Goal: Task Accomplishment & Management: Use online tool/utility

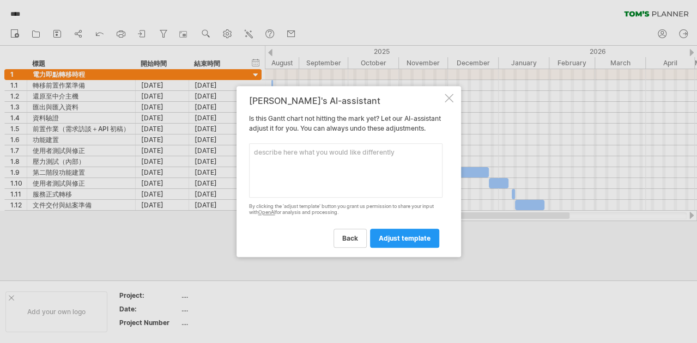
click at [342, 177] on textarea at bounding box center [346, 170] width 194 height 55
paste textarea "1.1 轉移前置作業準備 [DATE] [DATE] 1.2 還原至中介主機 [DATE] [DATE] 1.3 匯出與匯入資料 [DATE] [DATE] …"
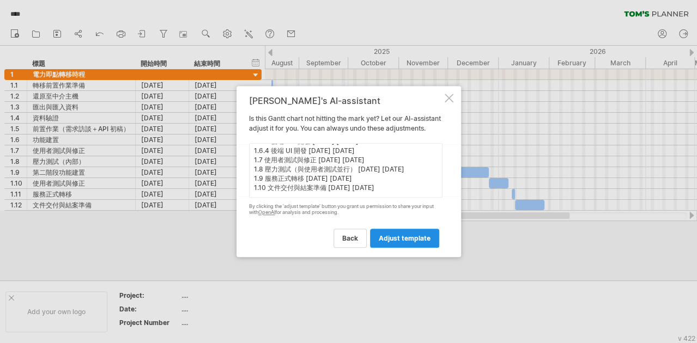
scroll to position [77, 0]
type textarea "1.1 轉移前置作業準備 [DATE] [DATE] 1.2 還原至中介主機 [DATE] [DATE] 1.3 匯出與匯入資料 [DATE] [DATE] …"
click at [405, 243] on span "adjust template" at bounding box center [405, 238] width 52 height 8
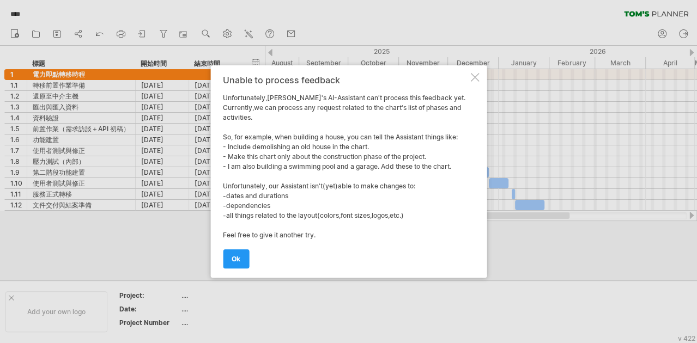
click at [456, 226] on div "Unable to process feedback Unfortunately,Tom's AI-Assistant can't process this …" at bounding box center [345, 171] width 245 height 193
click at [248, 260] on link "ok" at bounding box center [236, 259] width 26 height 19
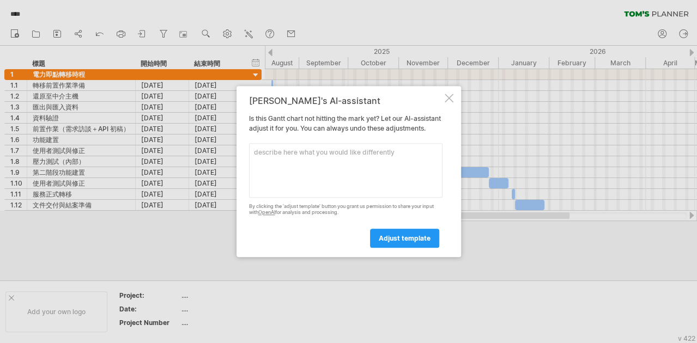
click at [448, 94] on div at bounding box center [449, 98] width 9 height 9
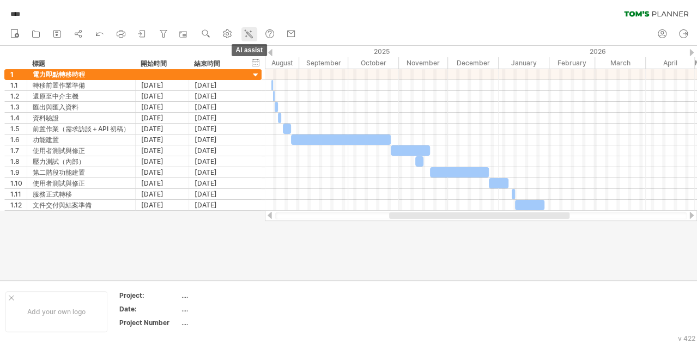
click at [246, 35] on icon at bounding box center [248, 33] width 11 height 11
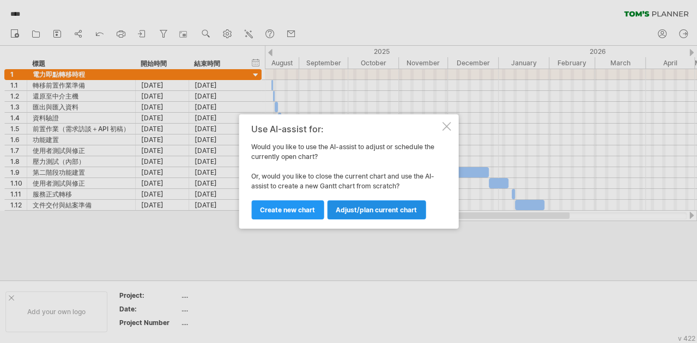
click at [361, 209] on span "Adjust/plan current chart" at bounding box center [376, 210] width 81 height 8
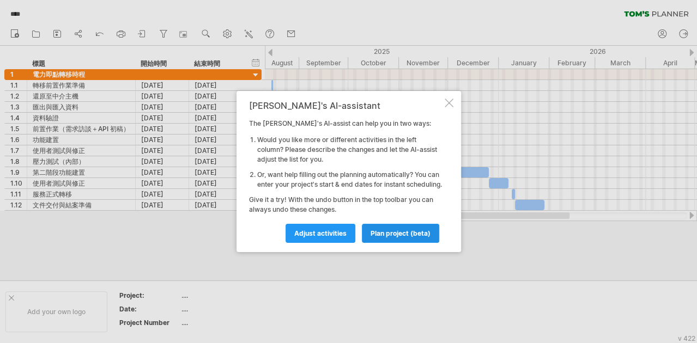
click at [367, 241] on link "plan project (beta)" at bounding box center [400, 233] width 77 height 19
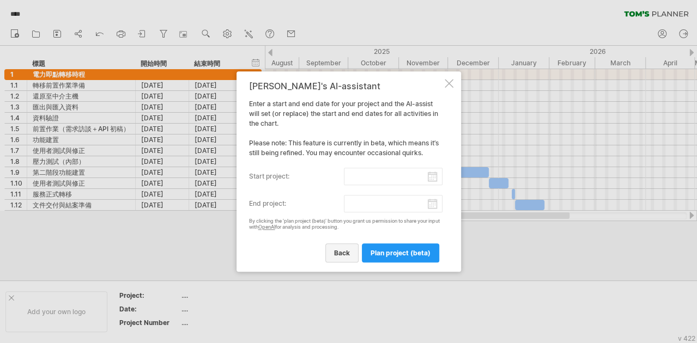
click at [336, 250] on span "back" at bounding box center [342, 253] width 16 height 8
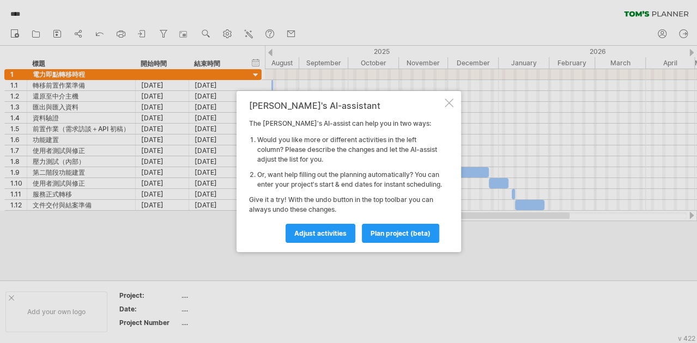
click at [450, 99] on div at bounding box center [449, 103] width 9 height 9
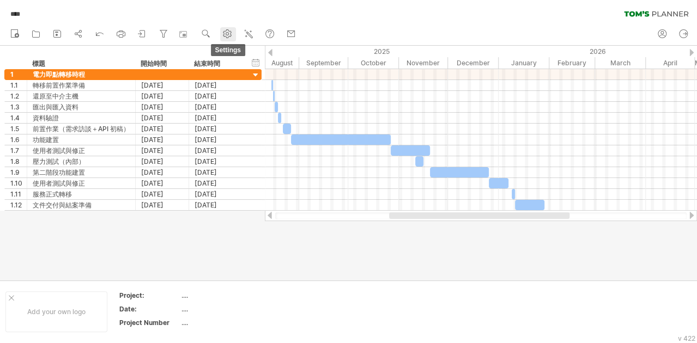
click at [236, 33] on link "settings" at bounding box center [228, 34] width 16 height 14
select select "*"
select select "**"
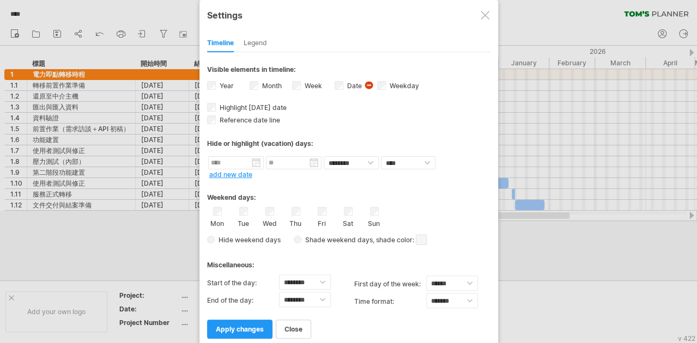
click at [481, 16] on div at bounding box center [485, 15] width 9 height 9
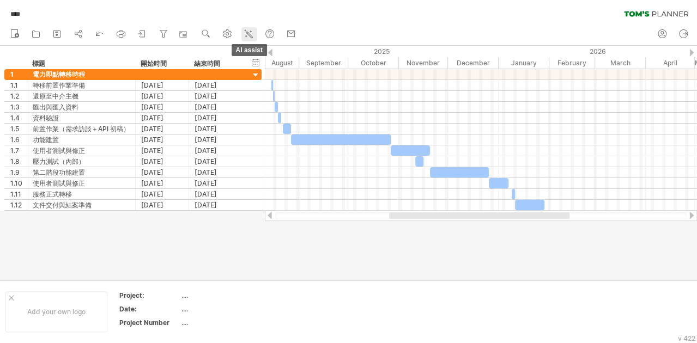
click at [250, 31] on icon at bounding box center [248, 33] width 11 height 11
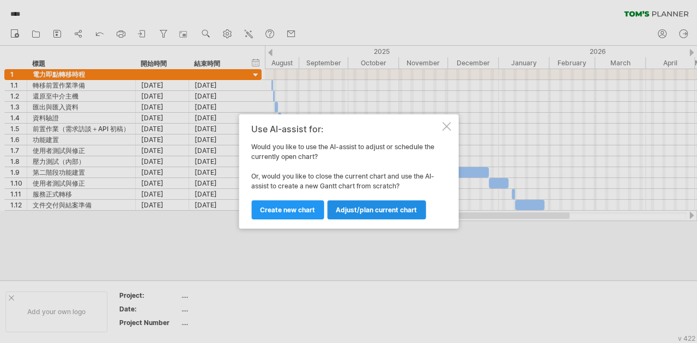
click at [351, 215] on link "Adjust/plan current chart" at bounding box center [376, 210] width 99 height 19
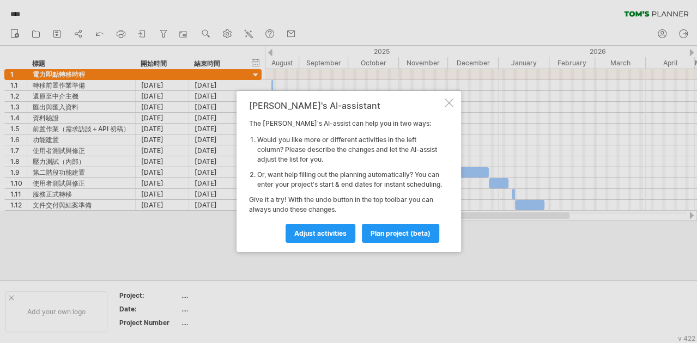
click at [451, 100] on div at bounding box center [449, 103] width 9 height 9
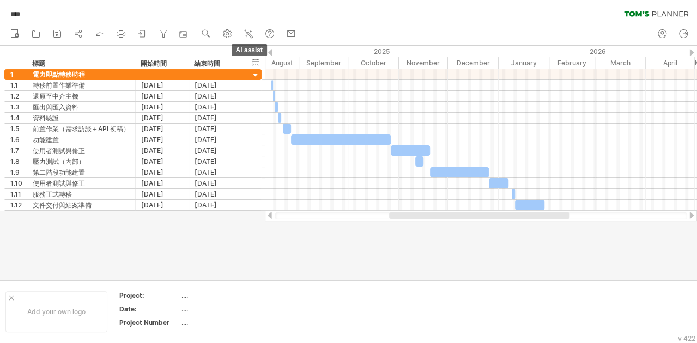
click at [248, 35] on icon at bounding box center [248, 33] width 11 height 11
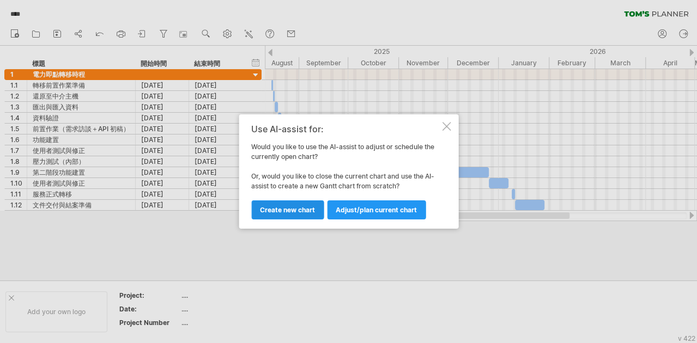
click at [283, 203] on link "Create new chart" at bounding box center [287, 210] width 73 height 19
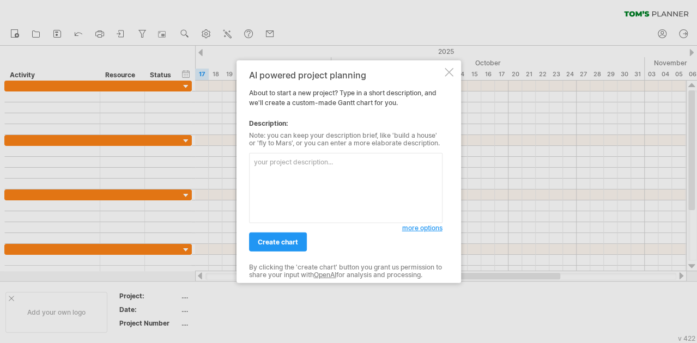
click at [274, 174] on textarea at bounding box center [346, 188] width 194 height 70
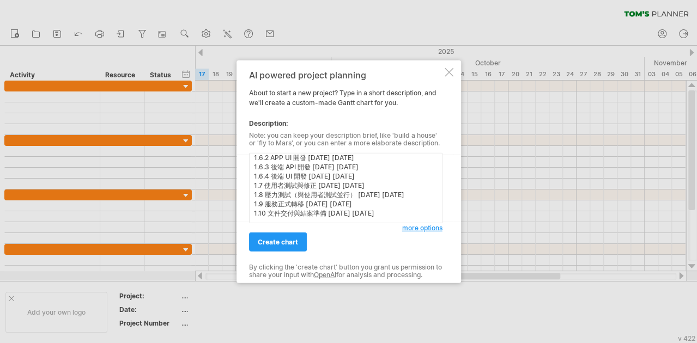
scroll to position [62, 0]
type textarea "1.1 轉移前置作業準備 [DATE] [DATE] 1.2 還原至中介主機 [DATE] [DATE] 1.3 匯出與匯入資料 [DATE] [DATE] …"
click at [297, 241] on span "create chart" at bounding box center [278, 242] width 40 height 8
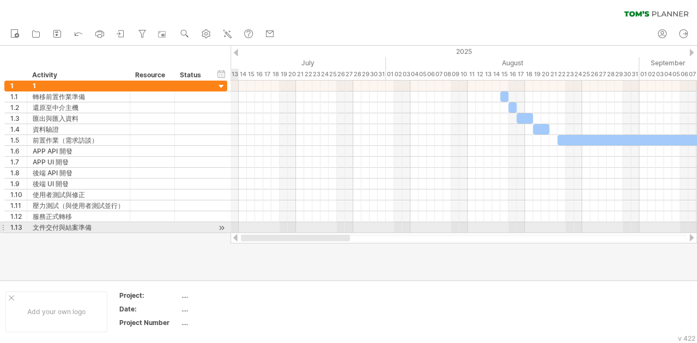
drag, startPoint x: 327, startPoint y: 239, endPoint x: 236, endPoint y: 229, distance: 92.2
click at [236, 229] on div "Trying to reach plan.tomsplanner.com Connected again... 0% clear filter new 1" at bounding box center [348, 171] width 697 height 343
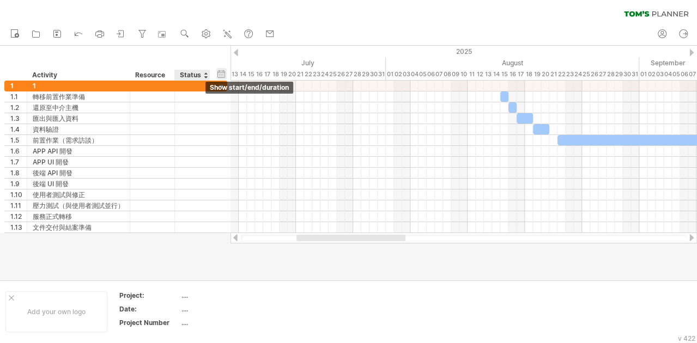
click at [224, 74] on div "hide start/end/duration show start/end/duration" at bounding box center [221, 73] width 10 height 11
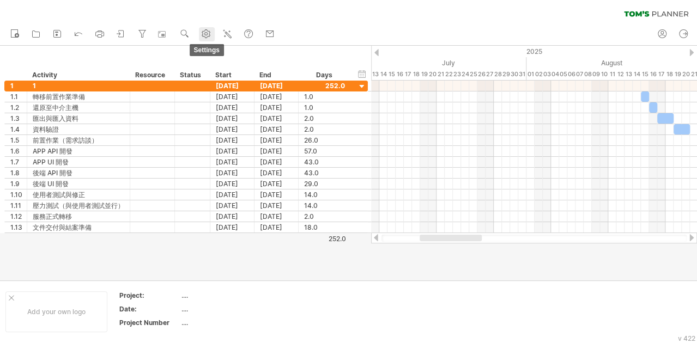
click at [209, 34] on use at bounding box center [206, 33] width 11 height 11
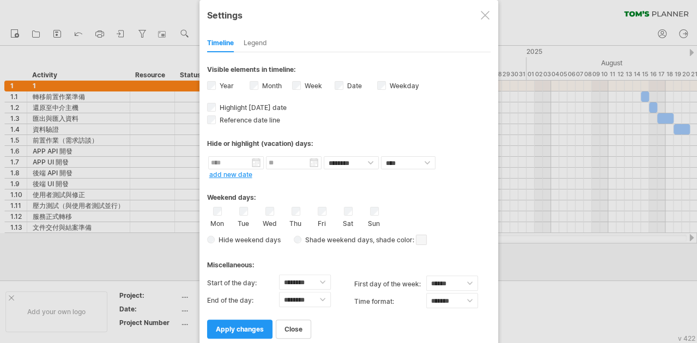
drag, startPoint x: 345, startPoint y: 86, endPoint x: 258, endPoint y: 80, distance: 86.4
click at [258, 80] on div "Year Month Week visibility of weeknumbers Currently there is not enough space h…" at bounding box center [348, 80] width 283 height 0
click at [409, 162] on select "**** *****" at bounding box center [408, 162] width 55 height 13
click at [381, 156] on select "**** *****" at bounding box center [408, 162] width 55 height 13
click at [411, 159] on select "**** *****" at bounding box center [408, 162] width 55 height 13
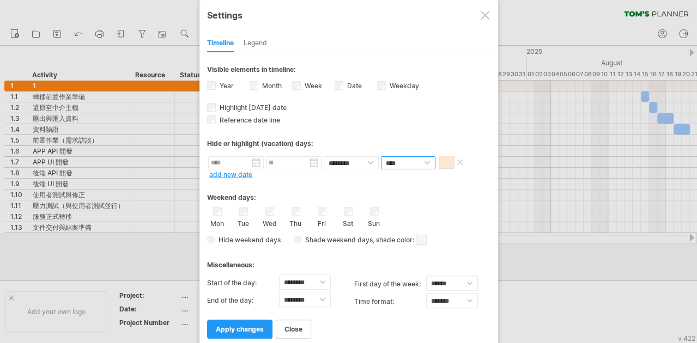
select select "*"
click at [381, 156] on select "**** *****" at bounding box center [408, 162] width 55 height 13
click at [407, 162] on select "**** *****" at bounding box center [408, 162] width 55 height 13
click at [381, 156] on select "**** *****" at bounding box center [408, 162] width 55 height 13
click at [257, 41] on div "Legend" at bounding box center [255, 43] width 23 height 17
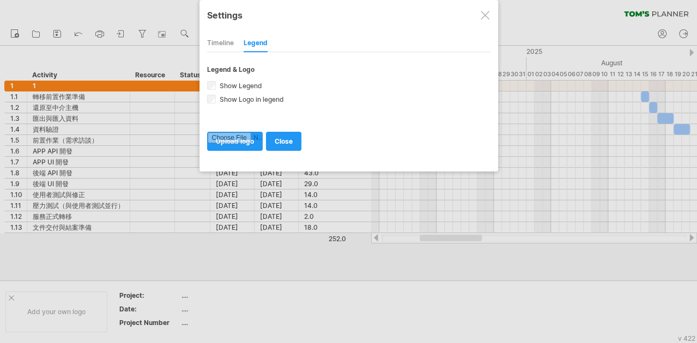
click at [218, 41] on div "Timeline" at bounding box center [220, 43] width 27 height 17
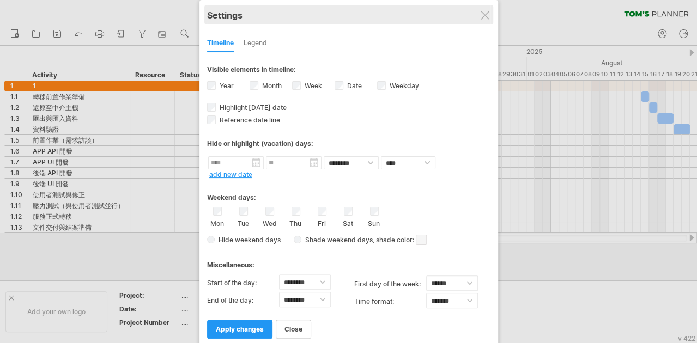
click at [481, 20] on div "Settings" at bounding box center [348, 15] width 283 height 20
click at [478, 19] on div "Settings" at bounding box center [348, 15] width 283 height 20
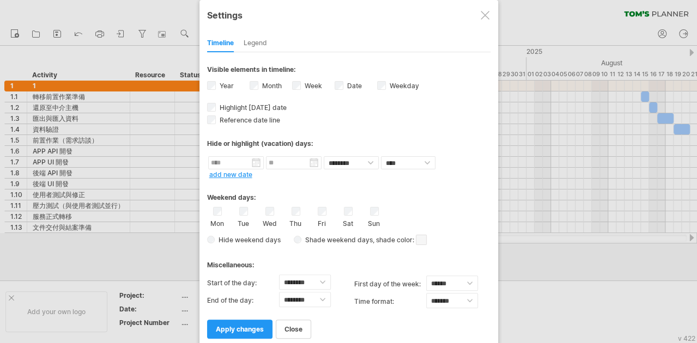
click at [483, 14] on div at bounding box center [485, 15] width 9 height 9
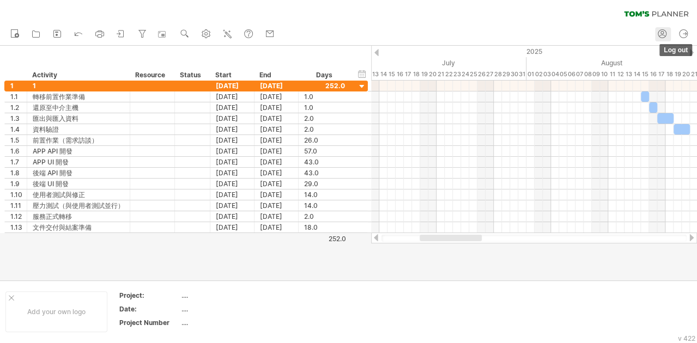
drag, startPoint x: 689, startPoint y: 35, endPoint x: 656, endPoint y: 38, distance: 32.9
click at [656, 38] on ul "my account log out" at bounding box center [673, 34] width 41 height 23
click at [662, 37] on icon at bounding box center [662, 33] width 11 height 11
type input "**********"
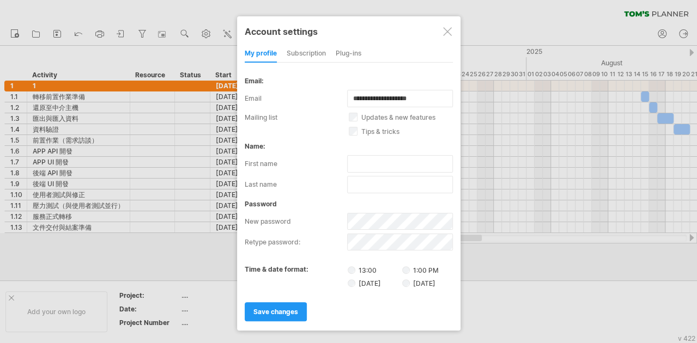
click at [381, 218] on div "my profile subscription Plug-ins subscription members charts We have kept Tom's…" at bounding box center [349, 183] width 208 height 276
click at [412, 280] on label "[DATE]" at bounding box center [418, 284] width 33 height 8
click at [305, 53] on div "subscription" at bounding box center [306, 53] width 39 height 17
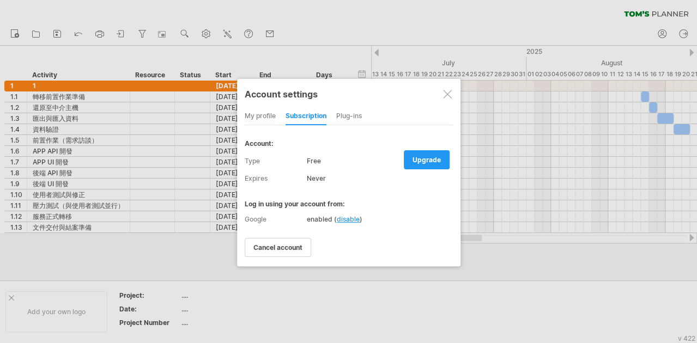
click at [360, 123] on div "Plug-ins" at bounding box center [349, 116] width 26 height 17
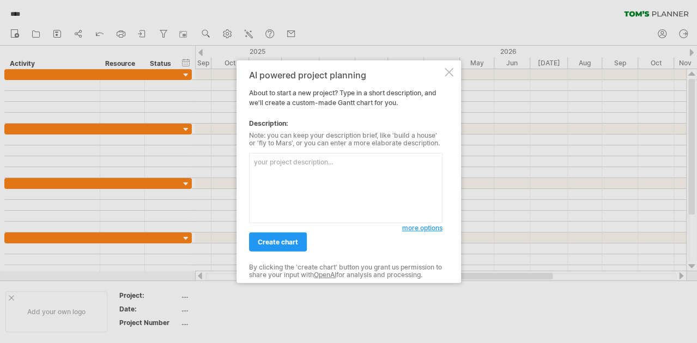
click at [292, 170] on textarea at bounding box center [346, 188] width 194 height 70
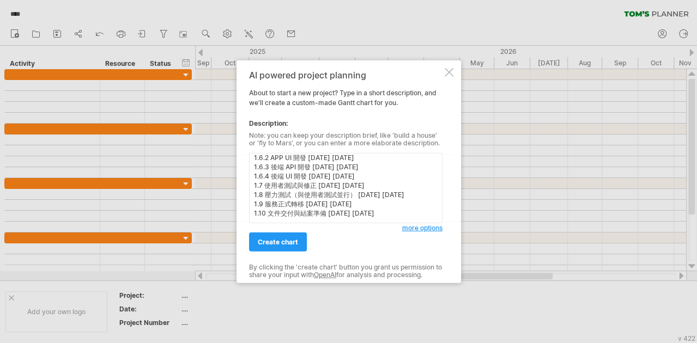
scroll to position [62, 0]
type textarea "1.1 轉移前置作業準備 [DATE] [DATE] 1.2 還原至中介主機 [DATE] [DATE] 1.3 匯出與匯入資料 [DATE] [DATE] …"
click at [282, 240] on span "create chart" at bounding box center [278, 242] width 40 height 8
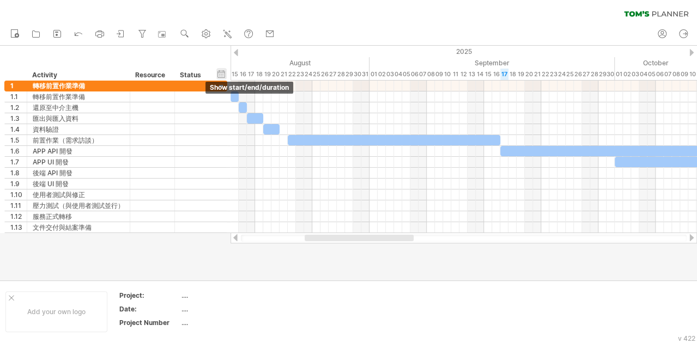
click at [221, 72] on div "hide start/end/duration show start/end/duration" at bounding box center [221, 73] width 10 height 11
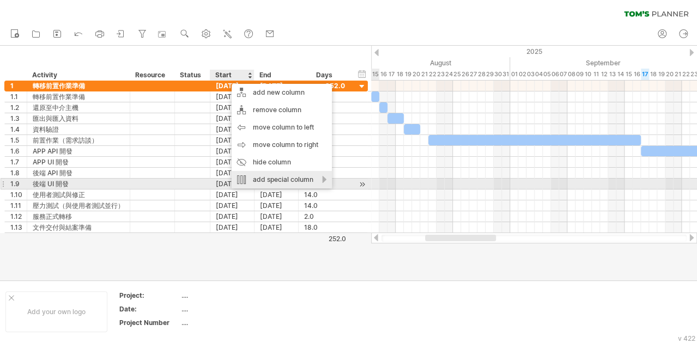
click at [327, 180] on div "add special column" at bounding box center [282, 179] width 100 height 17
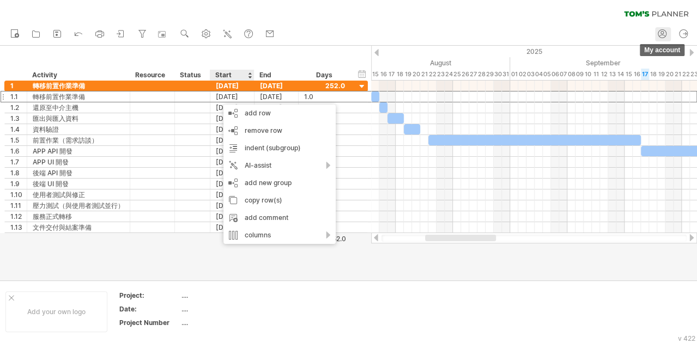
click at [662, 33] on icon at bounding box center [662, 33] width 11 height 11
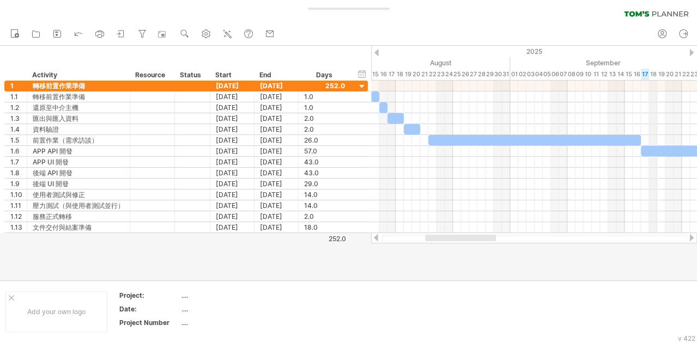
type input "**********"
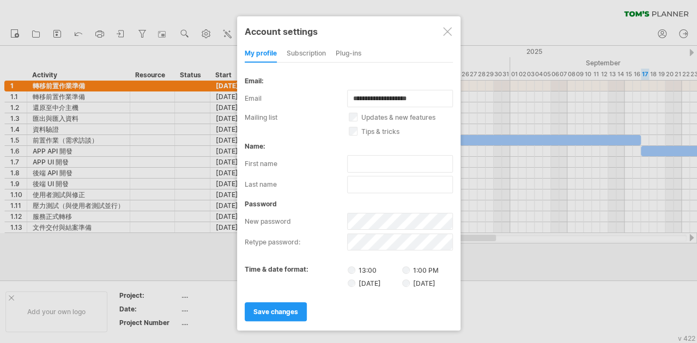
click at [424, 281] on label "[DATE]" at bounding box center [418, 284] width 33 height 8
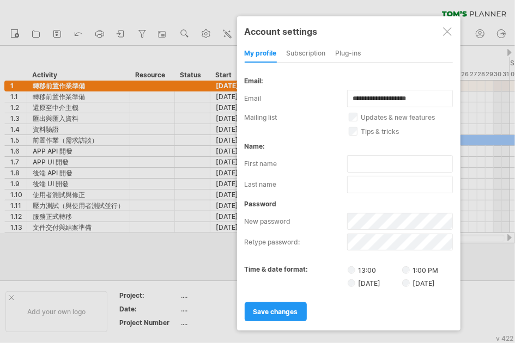
click at [306, 52] on div "subscription" at bounding box center [306, 53] width 39 height 17
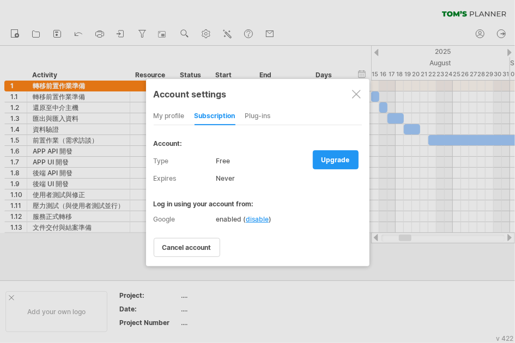
click at [259, 122] on div "Plug-ins" at bounding box center [258, 116] width 26 height 17
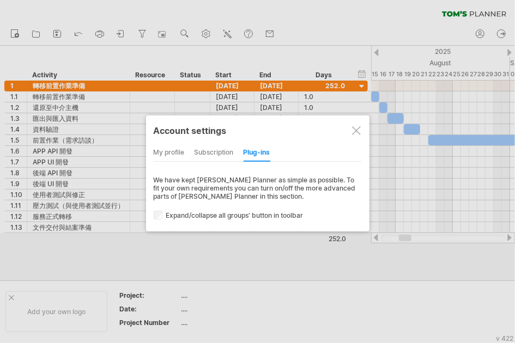
click at [226, 152] on div "subscription" at bounding box center [214, 152] width 39 height 17
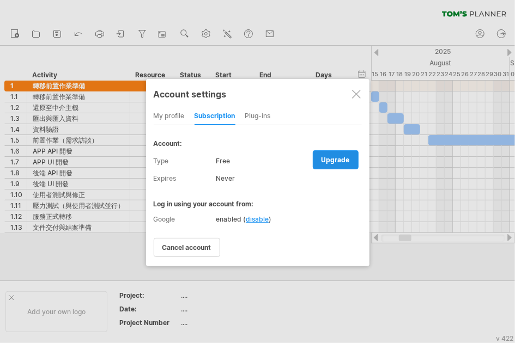
click at [329, 160] on span "upgrade" at bounding box center [336, 160] width 28 height 8
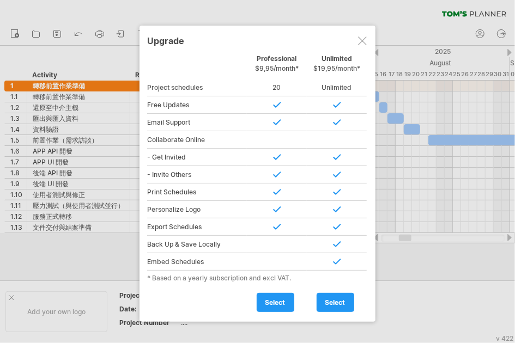
click at [366, 38] on div at bounding box center [362, 41] width 9 height 9
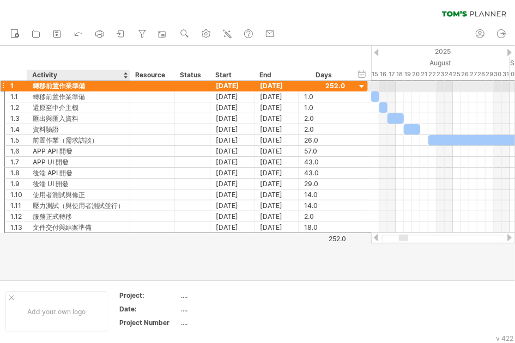
click at [54, 85] on div "轉移前置作業準備" at bounding box center [79, 86] width 92 height 10
click at [54, 85] on input "********" at bounding box center [79, 86] width 92 height 10
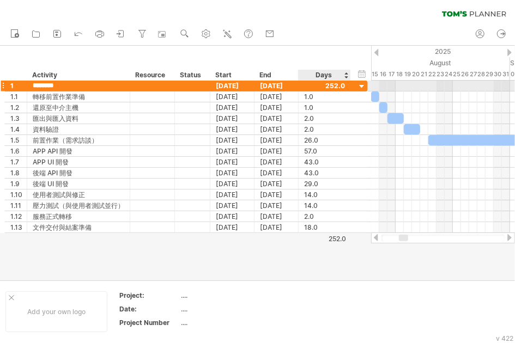
click at [362, 85] on div at bounding box center [362, 87] width 10 height 10
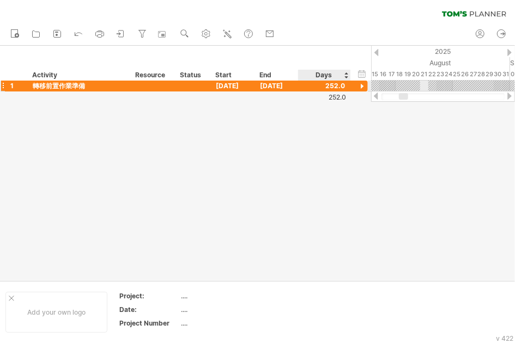
click at [362, 85] on div at bounding box center [362, 87] width 10 height 10
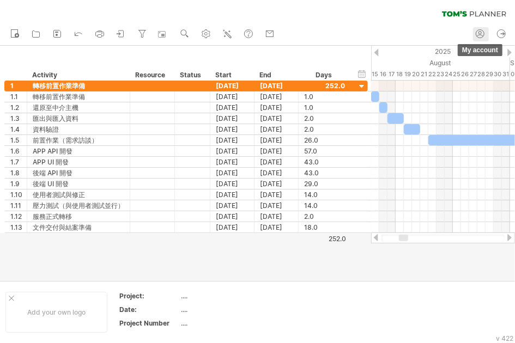
click at [482, 36] on icon at bounding box center [480, 33] width 11 height 11
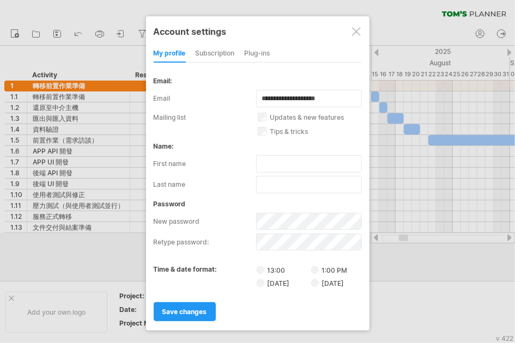
click at [323, 280] on label "[DATE]" at bounding box center [327, 284] width 33 height 8
click at [183, 308] on span "save changes" at bounding box center [184, 312] width 45 height 8
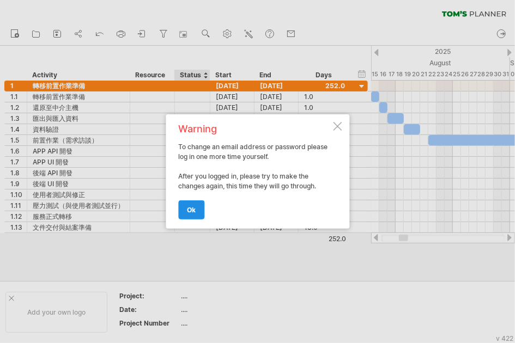
click at [194, 218] on link "ok" at bounding box center [191, 210] width 26 height 19
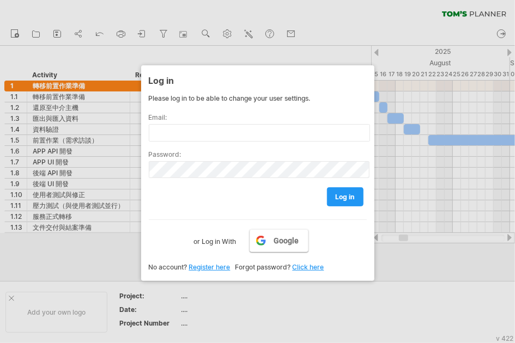
click at [278, 241] on span "Google" at bounding box center [286, 241] width 25 height 9
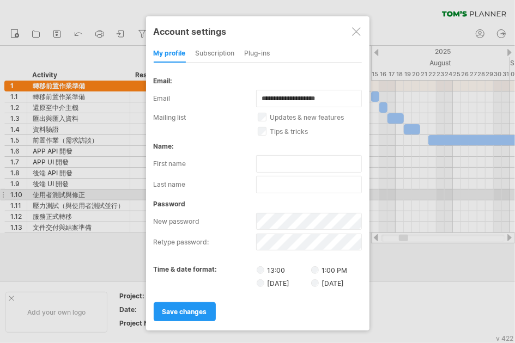
click at [325, 280] on label "[DATE]" at bounding box center [327, 284] width 33 height 8
click at [182, 308] on span "save changes" at bounding box center [184, 312] width 45 height 8
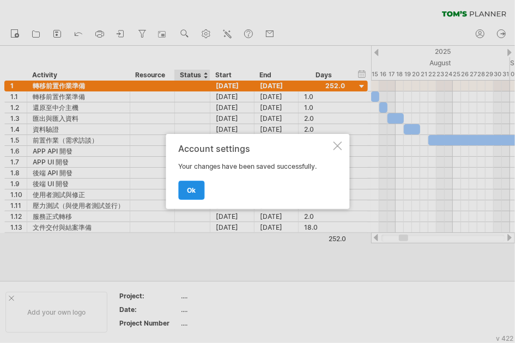
click at [200, 185] on link "ok" at bounding box center [191, 190] width 26 height 19
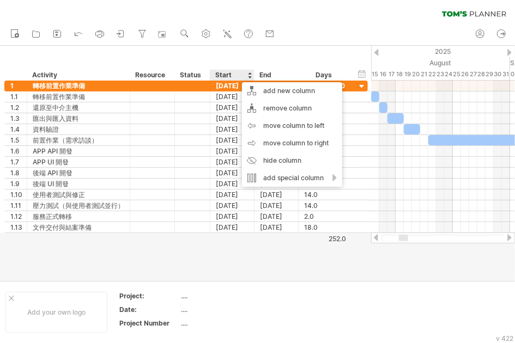
click at [255, 244] on div at bounding box center [257, 163] width 515 height 235
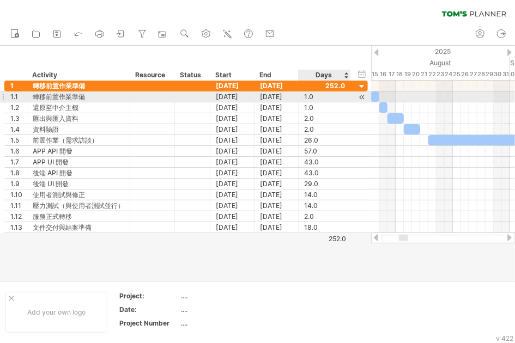
click at [363, 98] on div at bounding box center [362, 97] width 10 height 11
click at [359, 98] on div at bounding box center [362, 97] width 10 height 11
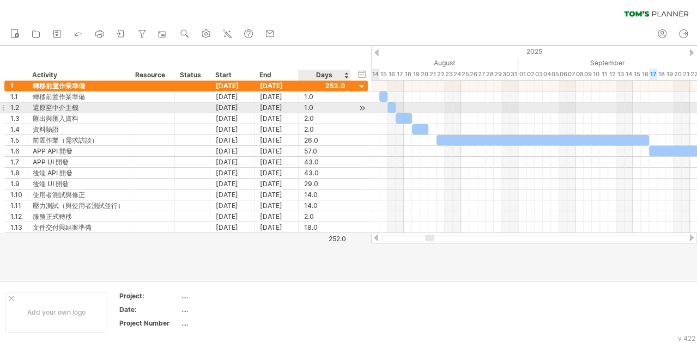
click at [362, 108] on div at bounding box center [362, 107] width 10 height 11
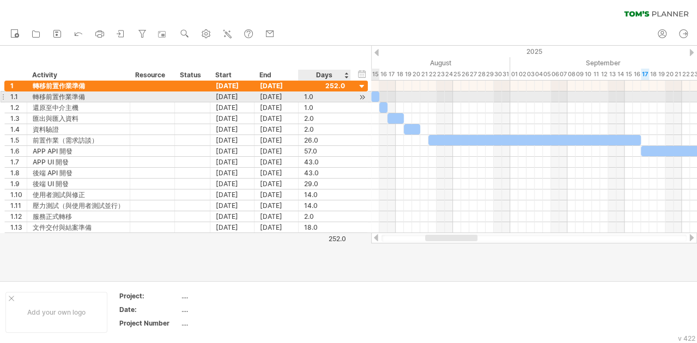
click at [363, 96] on div at bounding box center [362, 97] width 10 height 11
click at [362, 96] on div at bounding box center [362, 97] width 10 height 11
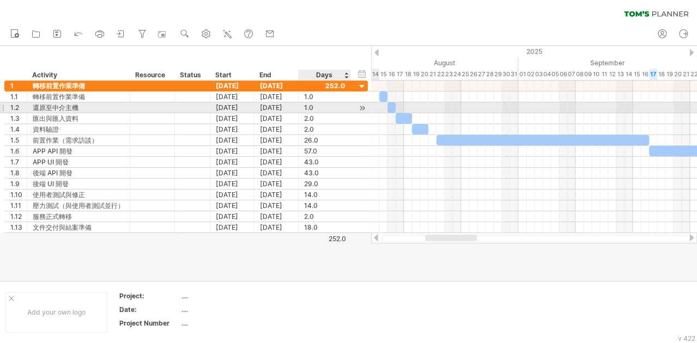
click at [362, 109] on div at bounding box center [362, 107] width 10 height 11
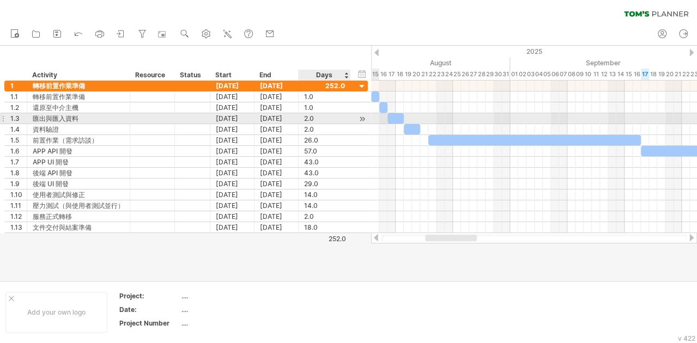
click at [364, 120] on div at bounding box center [362, 118] width 10 height 11
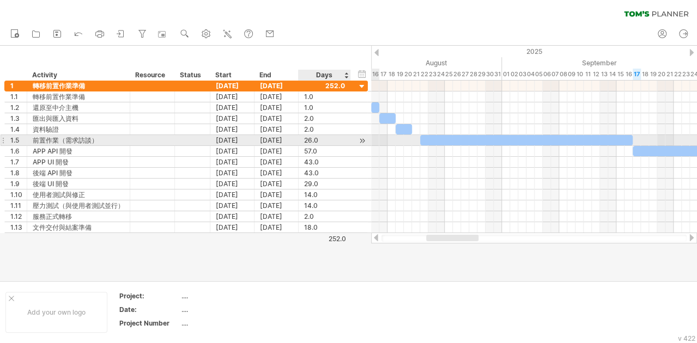
click at [361, 142] on div at bounding box center [362, 140] width 10 height 11
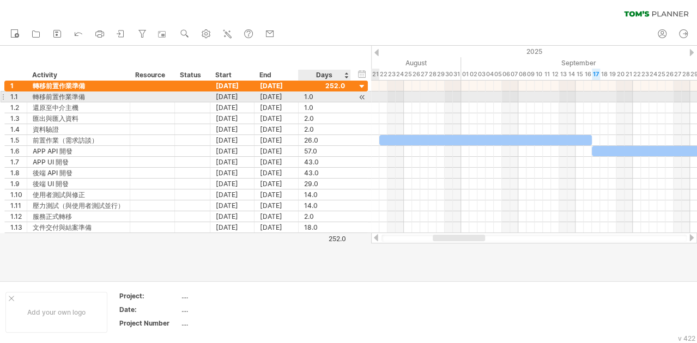
click at [360, 99] on div at bounding box center [362, 97] width 10 height 11
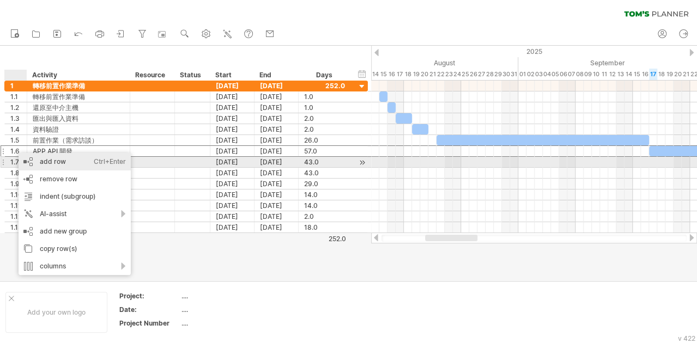
click at [34, 159] on div "add row Ctrl+Enter Cmd+Enter" at bounding box center [75, 161] width 112 height 17
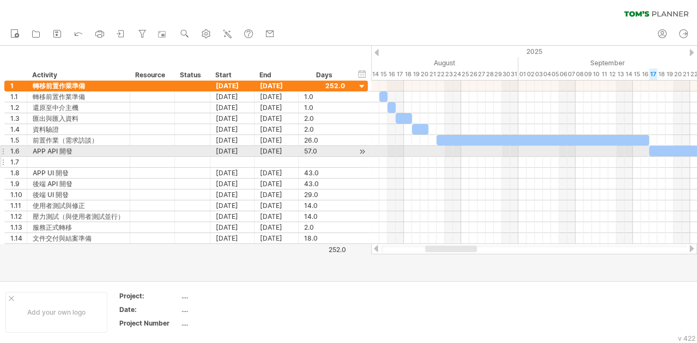
click at [7, 157] on div "1.7" at bounding box center [16, 162] width 22 height 10
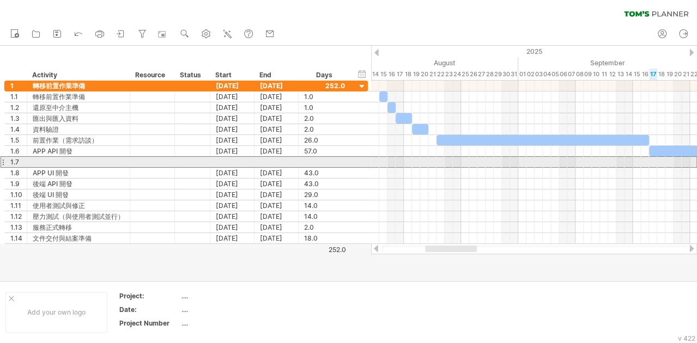
click at [4, 161] on div at bounding box center [3, 161] width 4 height 11
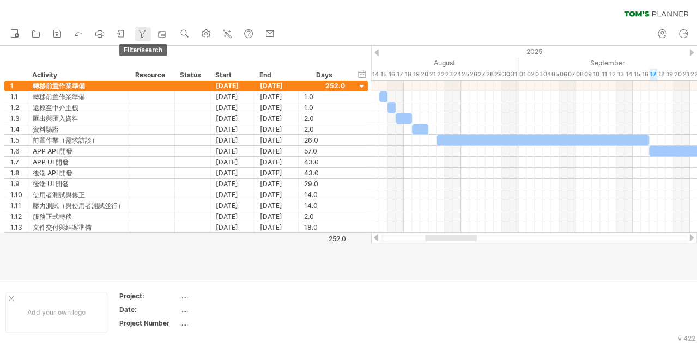
click at [144, 29] on icon at bounding box center [142, 33] width 11 height 11
type input "**********"
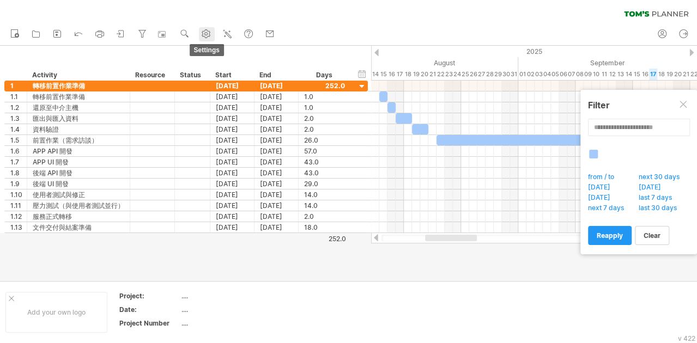
click at [203, 35] on icon at bounding box center [206, 34] width 8 height 8
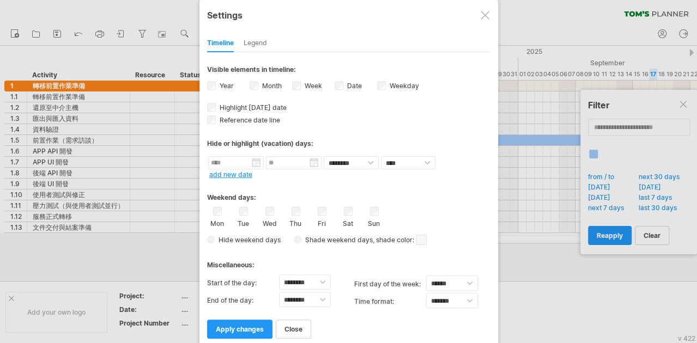
click at [399, 86] on label "Weekday visibility of weekday Currently there is not enough space horizontally …" at bounding box center [404, 86] width 32 height 8
click at [250, 327] on span "apply changes" at bounding box center [240, 329] width 48 height 8
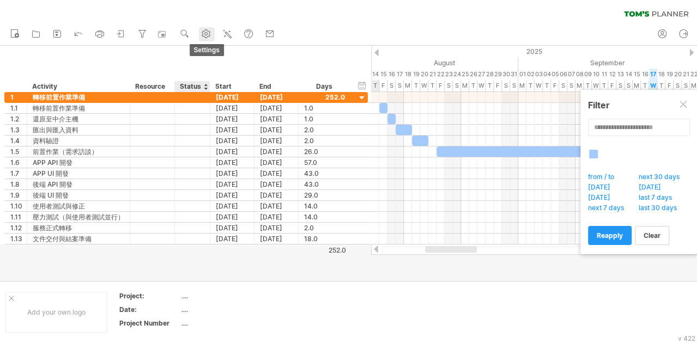
click at [210, 39] on div at bounding box center [206, 34] width 11 height 11
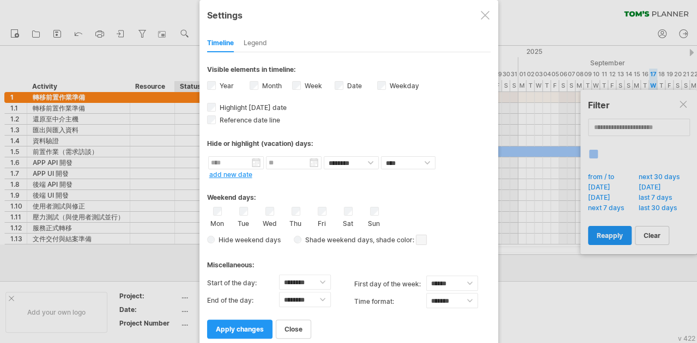
click at [389, 89] on div "Weekday visibility of weekday Currently there is not enough space horizontally …" at bounding box center [398, 87] width 43 height 15
click at [385, 85] on div "Weekday visibility of weekday Currently there is not enough space horizontally …" at bounding box center [398, 87] width 43 height 15
click at [255, 325] on span "apply changes" at bounding box center [240, 329] width 48 height 8
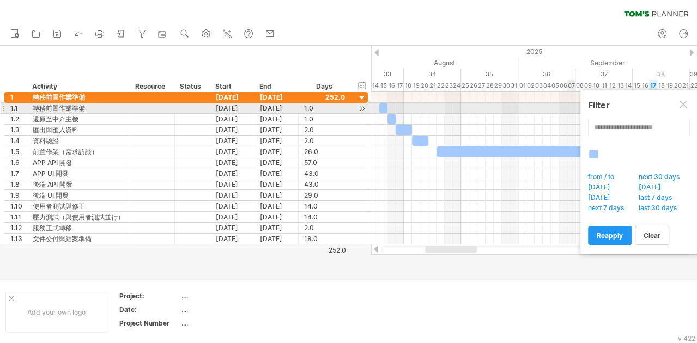
click at [684, 109] on div at bounding box center [684, 105] width 9 height 9
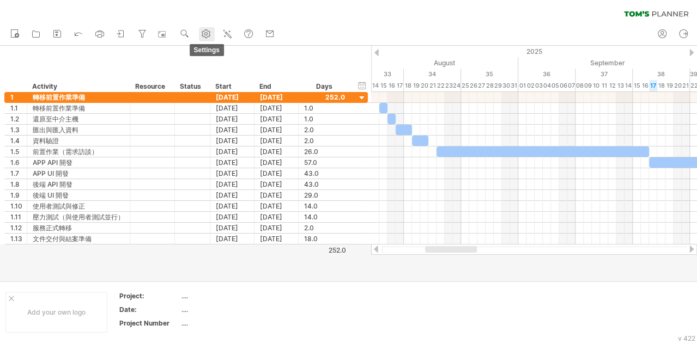
click at [203, 29] on use at bounding box center [206, 33] width 11 height 11
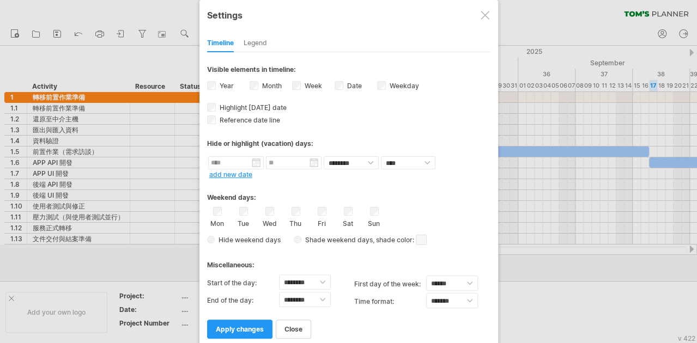
click at [483, 11] on div at bounding box center [485, 15] width 9 height 9
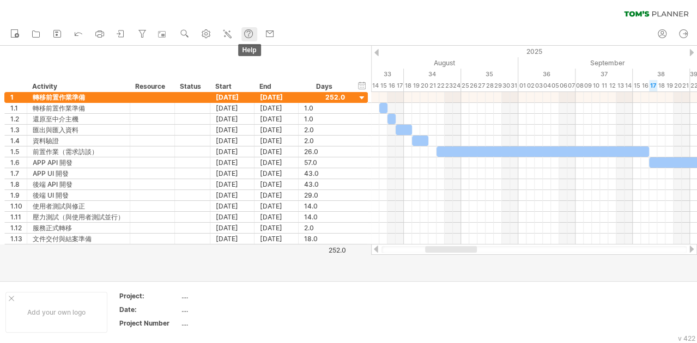
click at [256, 33] on link "help" at bounding box center [250, 34] width 16 height 14
click at [268, 33] on use at bounding box center [269, 33] width 11 height 11
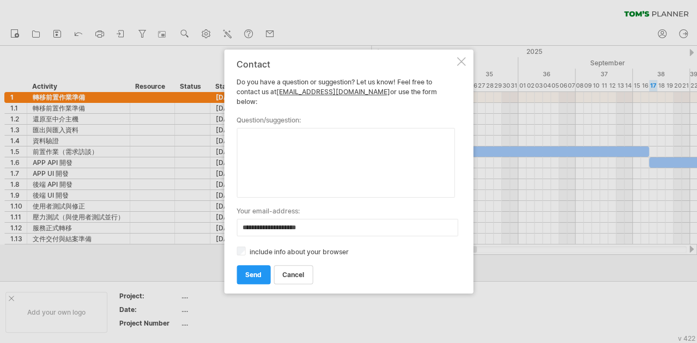
click at [462, 66] on div at bounding box center [461, 61] width 9 height 9
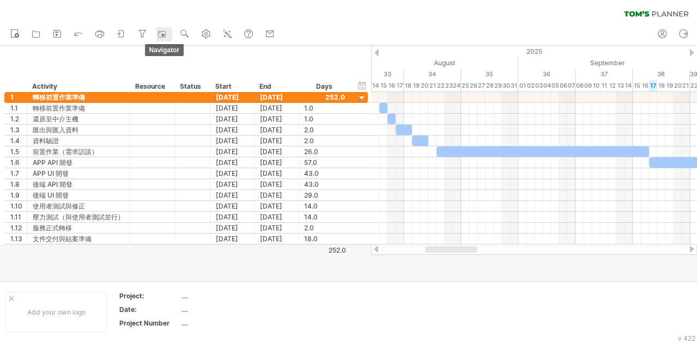
click at [159, 34] on icon at bounding box center [162, 34] width 8 height 7
click at [157, 33] on link "navigator" at bounding box center [164, 34] width 16 height 14
click at [144, 32] on icon at bounding box center [142, 33] width 11 height 11
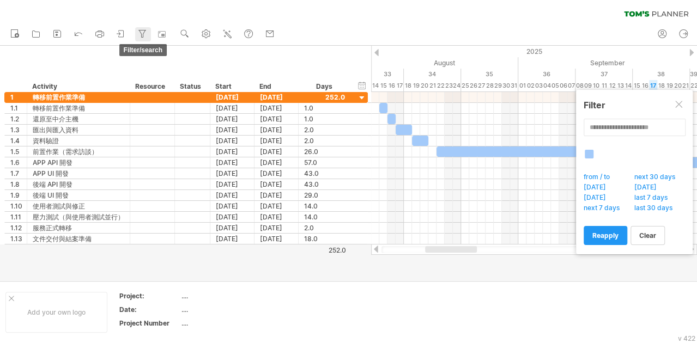
click at [144, 32] on icon at bounding box center [142, 33] width 11 height 11
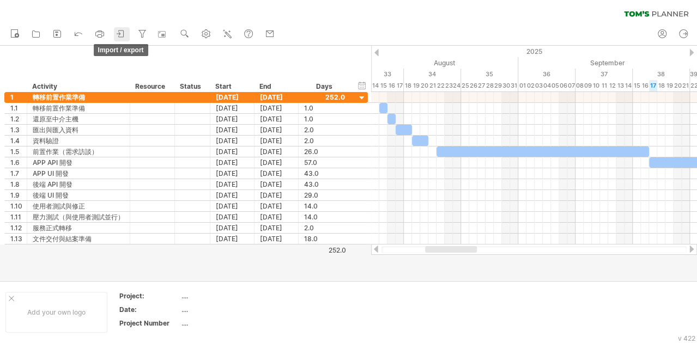
click at [123, 32] on icon at bounding box center [121, 33] width 11 height 11
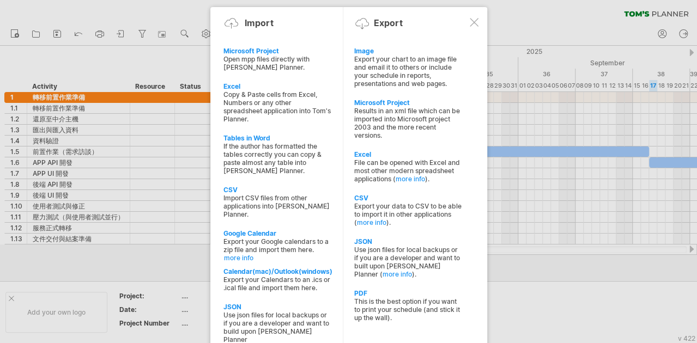
click at [471, 22] on div at bounding box center [474, 22] width 9 height 9
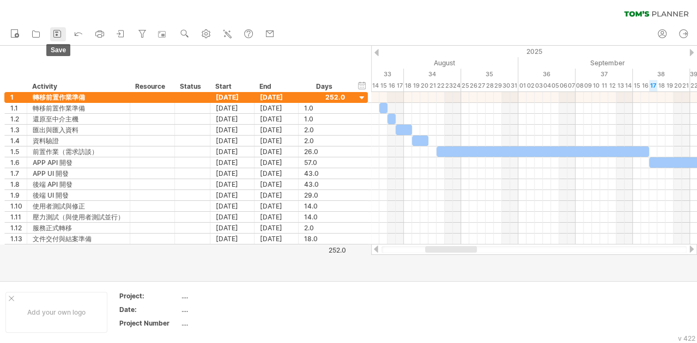
click at [55, 34] on icon at bounding box center [57, 33] width 11 height 11
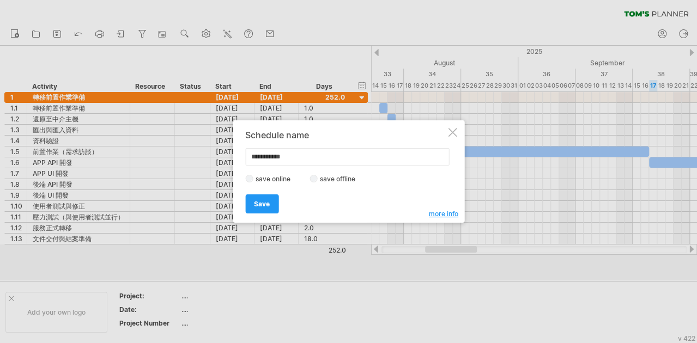
click at [315, 182] on div "save online save offline" at bounding box center [345, 179] width 201 height 10
click at [317, 183] on div "save online save offline" at bounding box center [345, 179] width 201 height 10
click at [315, 182] on div "save online save offline" at bounding box center [345, 179] width 201 height 10
click at [274, 194] on div "Save Save" at bounding box center [345, 199] width 201 height 28
click at [265, 200] on span "Save" at bounding box center [262, 204] width 16 height 8
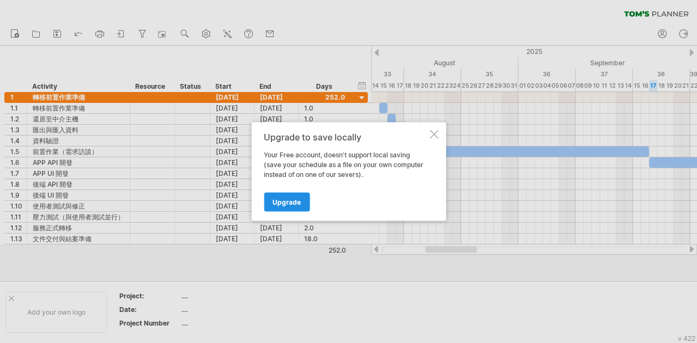
click at [295, 198] on span "Upgrade" at bounding box center [287, 202] width 28 height 8
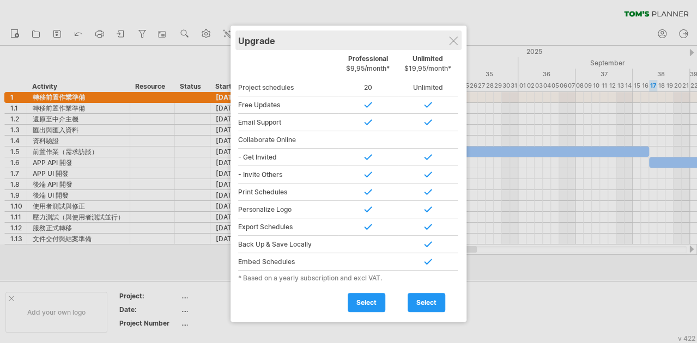
click at [458, 36] on div "Upgrade" at bounding box center [348, 41] width 221 height 20
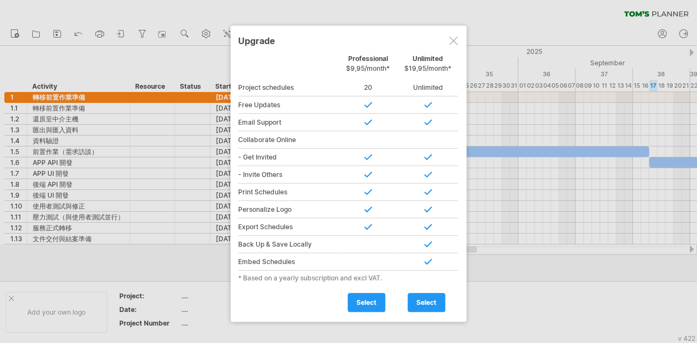
click at [452, 40] on div at bounding box center [453, 41] width 9 height 9
